Goal: Task Accomplishment & Management: Use online tool/utility

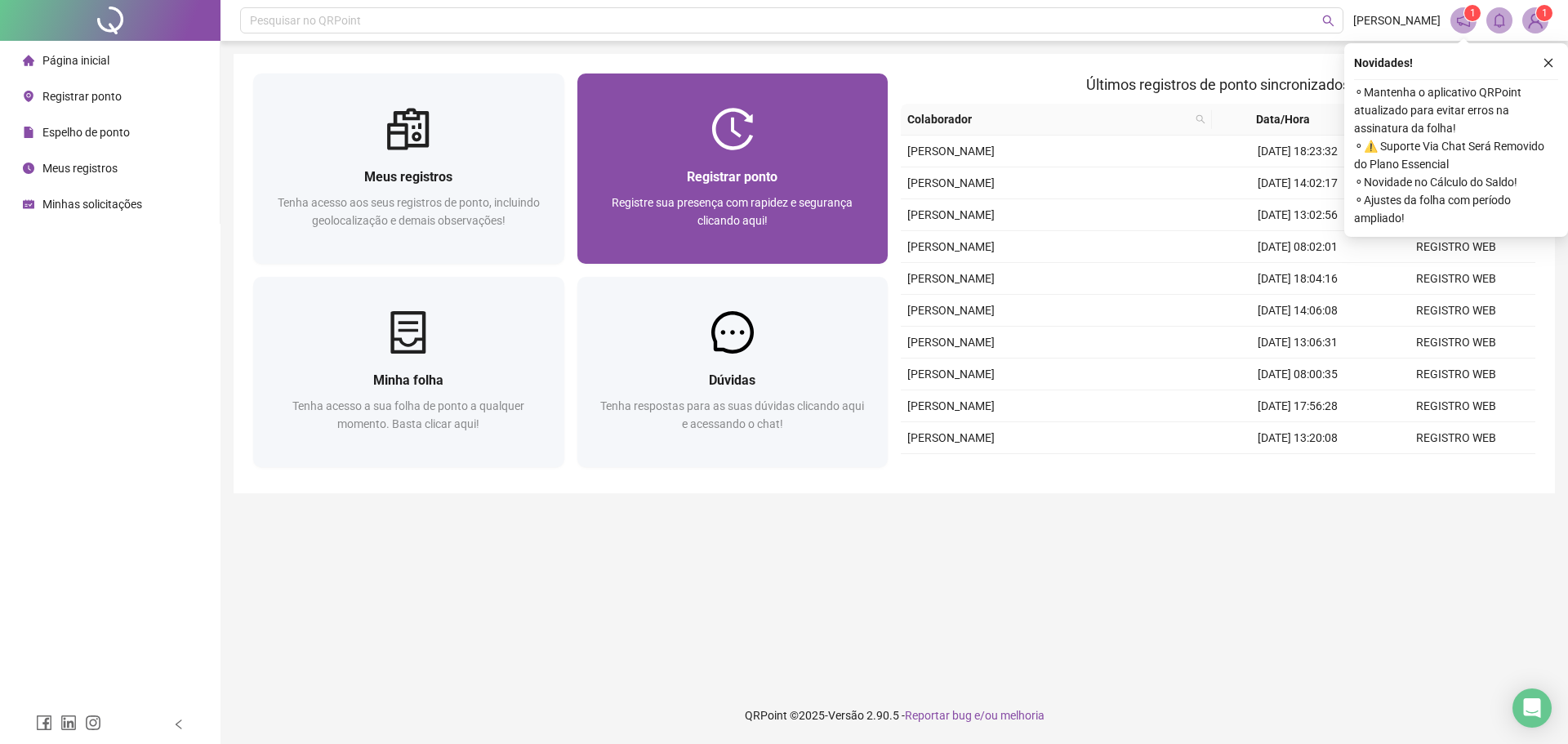
click at [768, 200] on span "Registre sua presença com rapidez e segurança clicando aqui!" at bounding box center [732, 212] width 241 height 31
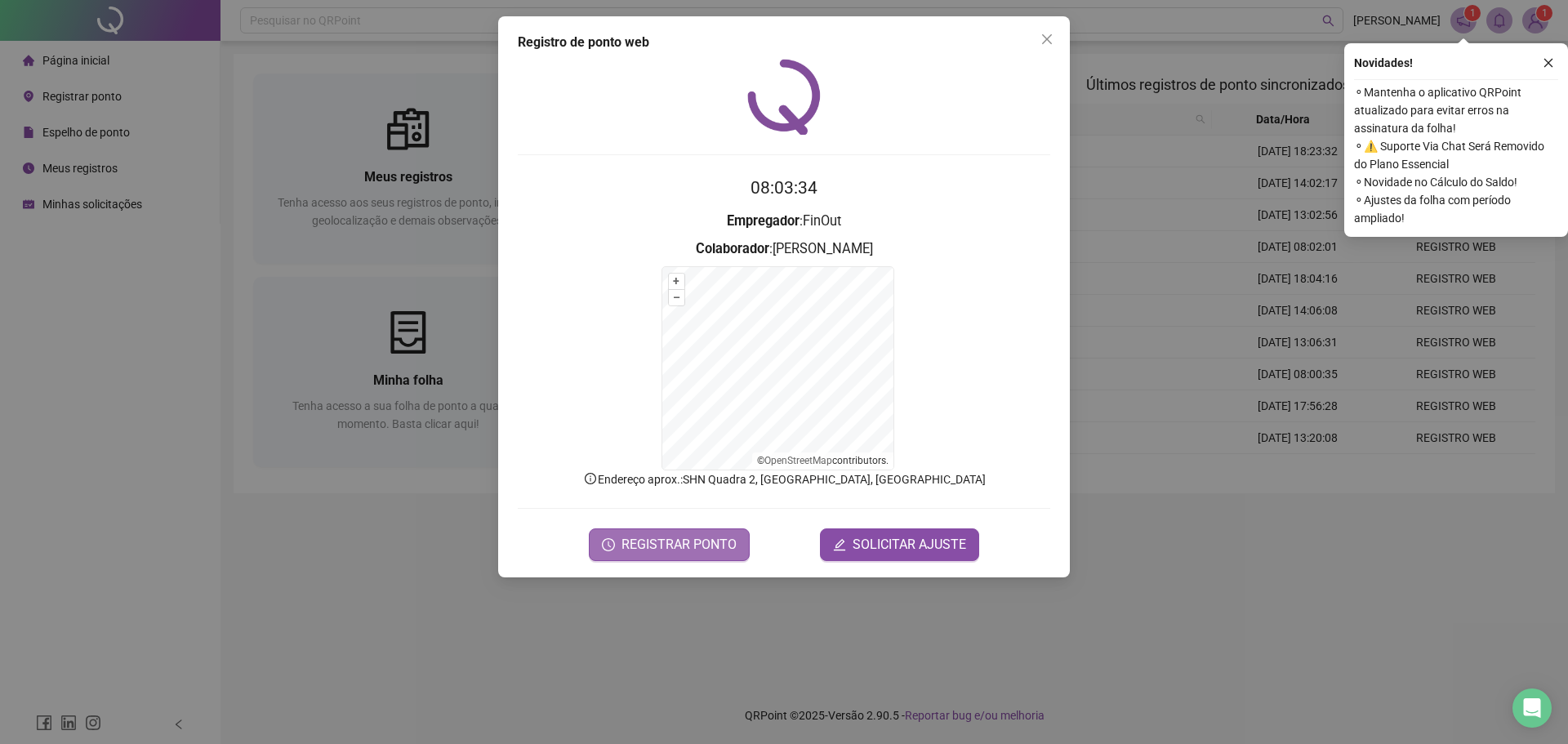
click at [701, 558] on button "REGISTRAR PONTO" at bounding box center [669, 545] width 161 height 33
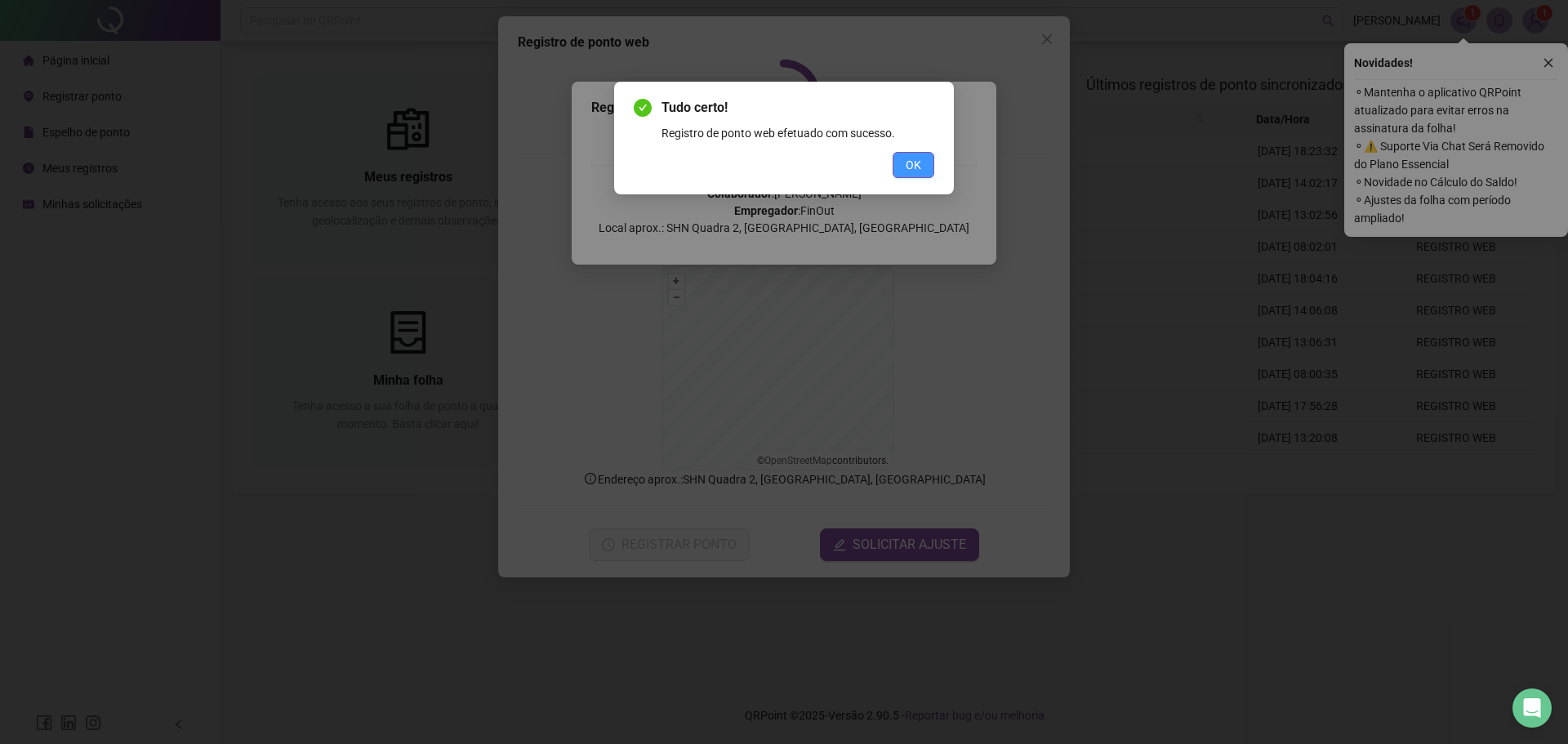
click at [926, 162] on button "OK" at bounding box center [913, 165] width 42 height 26
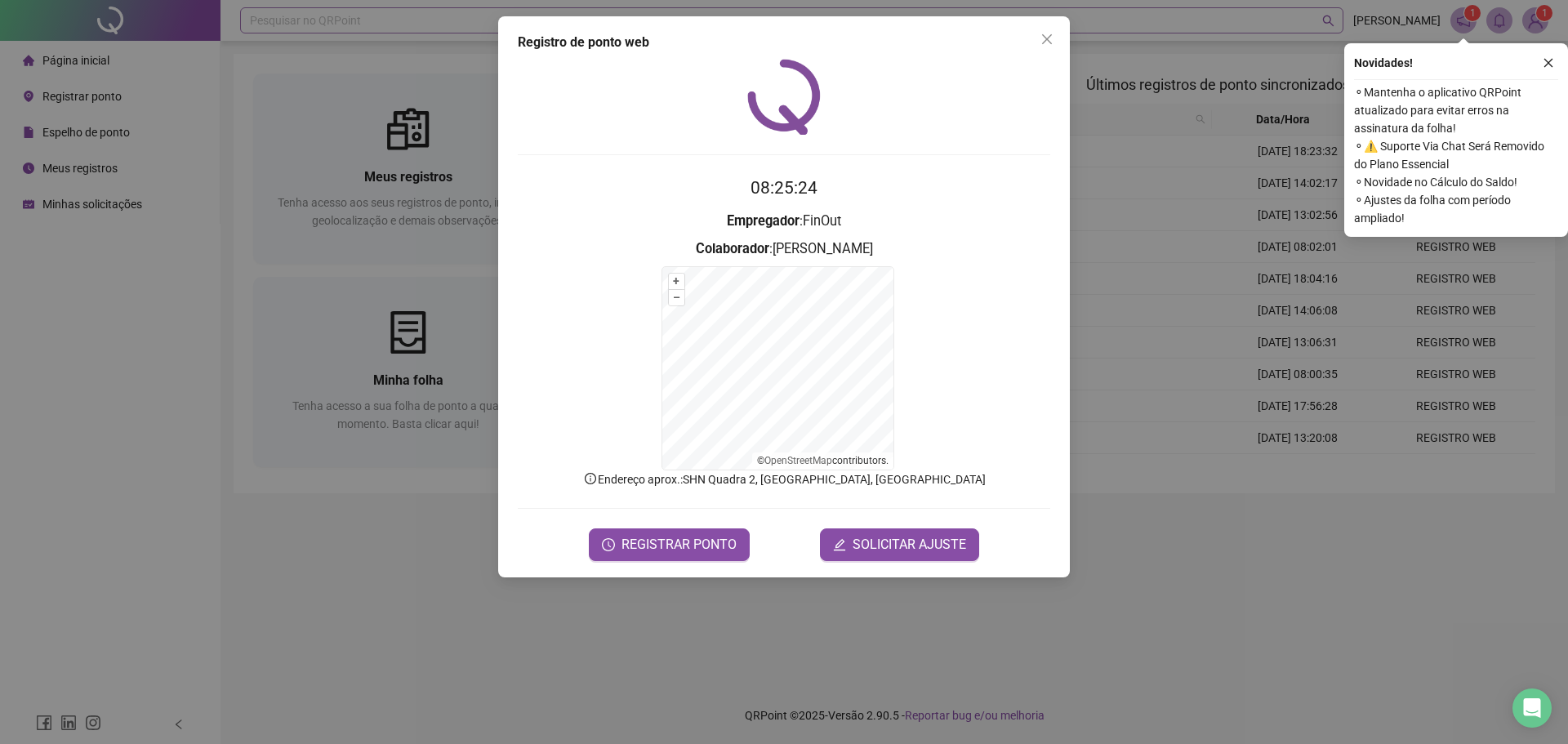
drag, startPoint x: 1043, startPoint y: 36, endPoint x: 969, endPoint y: 11, distance: 78.1
click at [1042, 37] on icon "close" at bounding box center [1046, 39] width 13 height 13
